Goal: Task Accomplishment & Management: Manage account settings

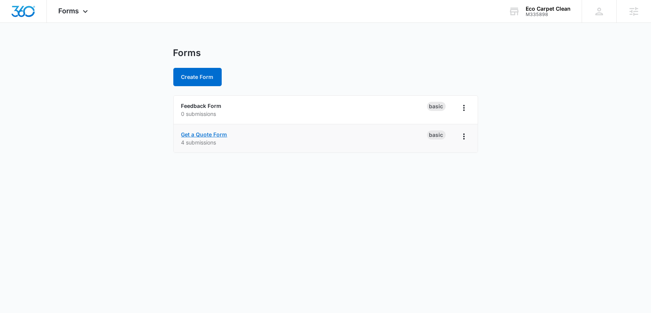
click at [200, 133] on link "Get a Quote Form" at bounding box center [204, 134] width 46 height 6
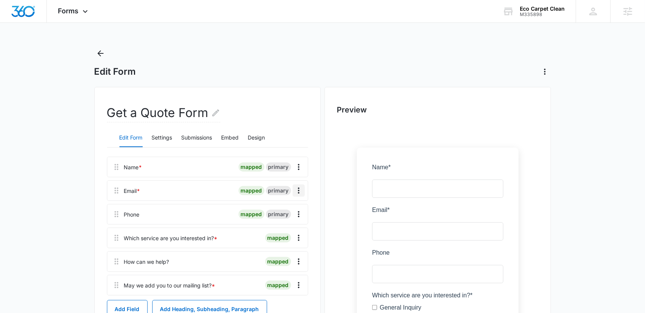
click at [296, 190] on icon "Overflow Menu" at bounding box center [298, 190] width 9 height 9
click at [270, 211] on button "Edit" at bounding box center [282, 211] width 43 height 11
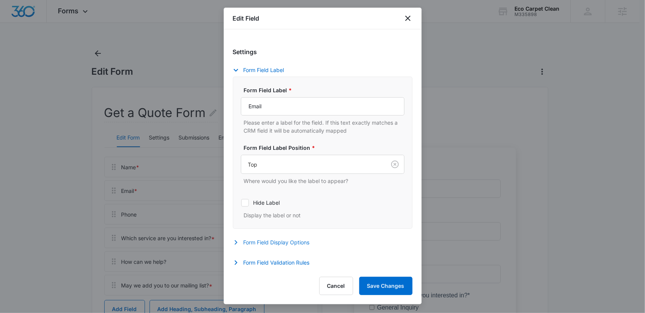
click at [253, 238] on button "Form Field Display Options" at bounding box center [275, 242] width 85 height 9
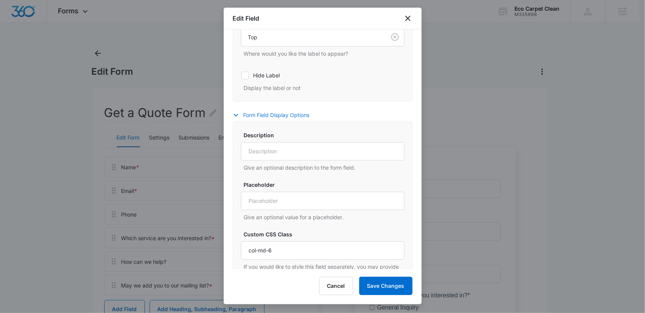
scroll to position [232, 0]
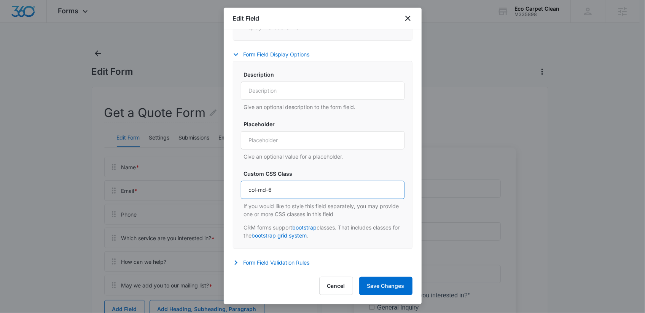
drag, startPoint x: 267, startPoint y: 189, endPoint x: 259, endPoint y: 188, distance: 7.4
click at [259, 188] on input "col-md-6" at bounding box center [323, 190] width 164 height 18
type input "col-6"
click at [396, 287] on button "Save Changes" at bounding box center [385, 285] width 53 height 18
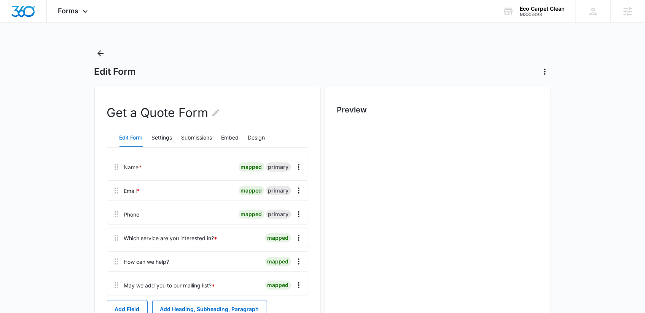
scroll to position [0, 0]
click at [297, 213] on icon "Overflow Menu" at bounding box center [298, 213] width 9 height 9
click at [270, 234] on button "Edit" at bounding box center [282, 234] width 43 height 11
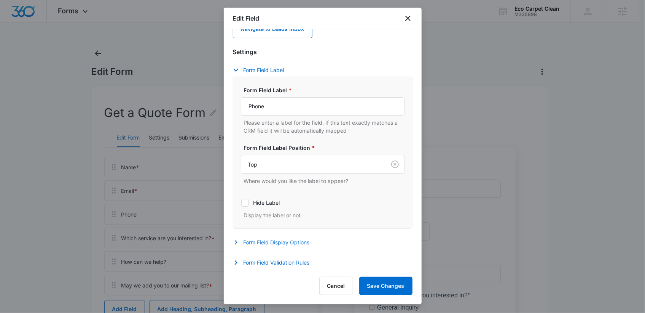
click at [252, 243] on button "Form Field Display Options" at bounding box center [275, 242] width 85 height 9
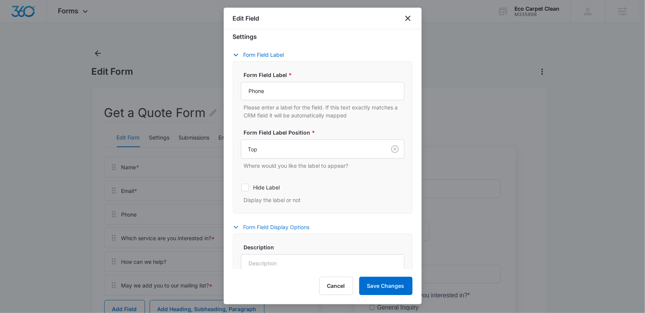
scroll to position [232, 0]
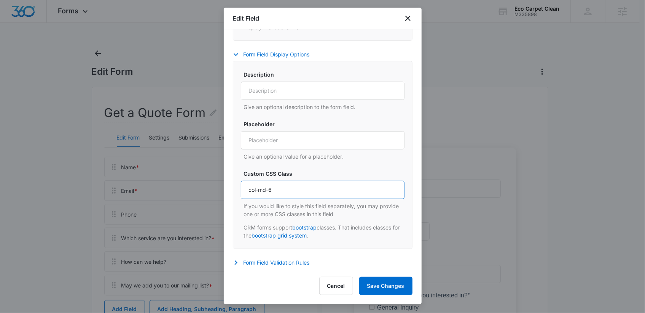
drag, startPoint x: 268, startPoint y: 189, endPoint x: 259, endPoint y: 188, distance: 9.2
click at [259, 188] on input "col-md-6" at bounding box center [323, 190] width 164 height 18
type input "col-6"
click at [400, 284] on button "Save Changes" at bounding box center [385, 285] width 53 height 18
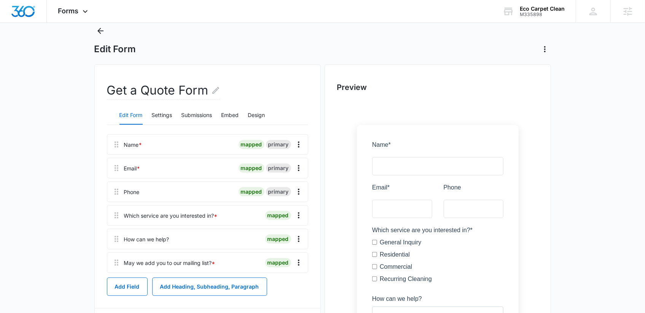
scroll to position [0, 0]
